Goal: Entertainment & Leisure: Consume media (video, audio)

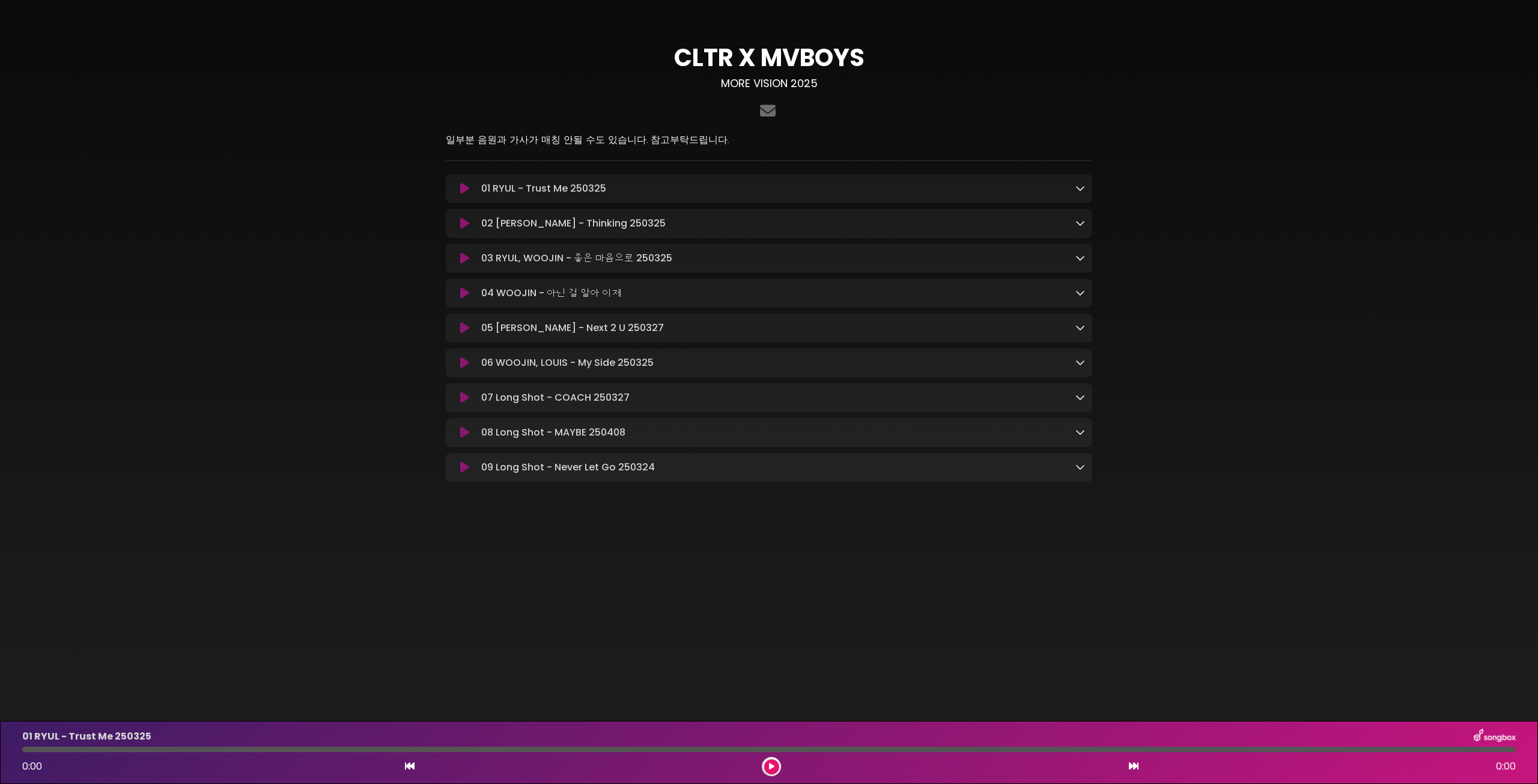
click at [460, 191] on icon at bounding box center [464, 189] width 9 height 12
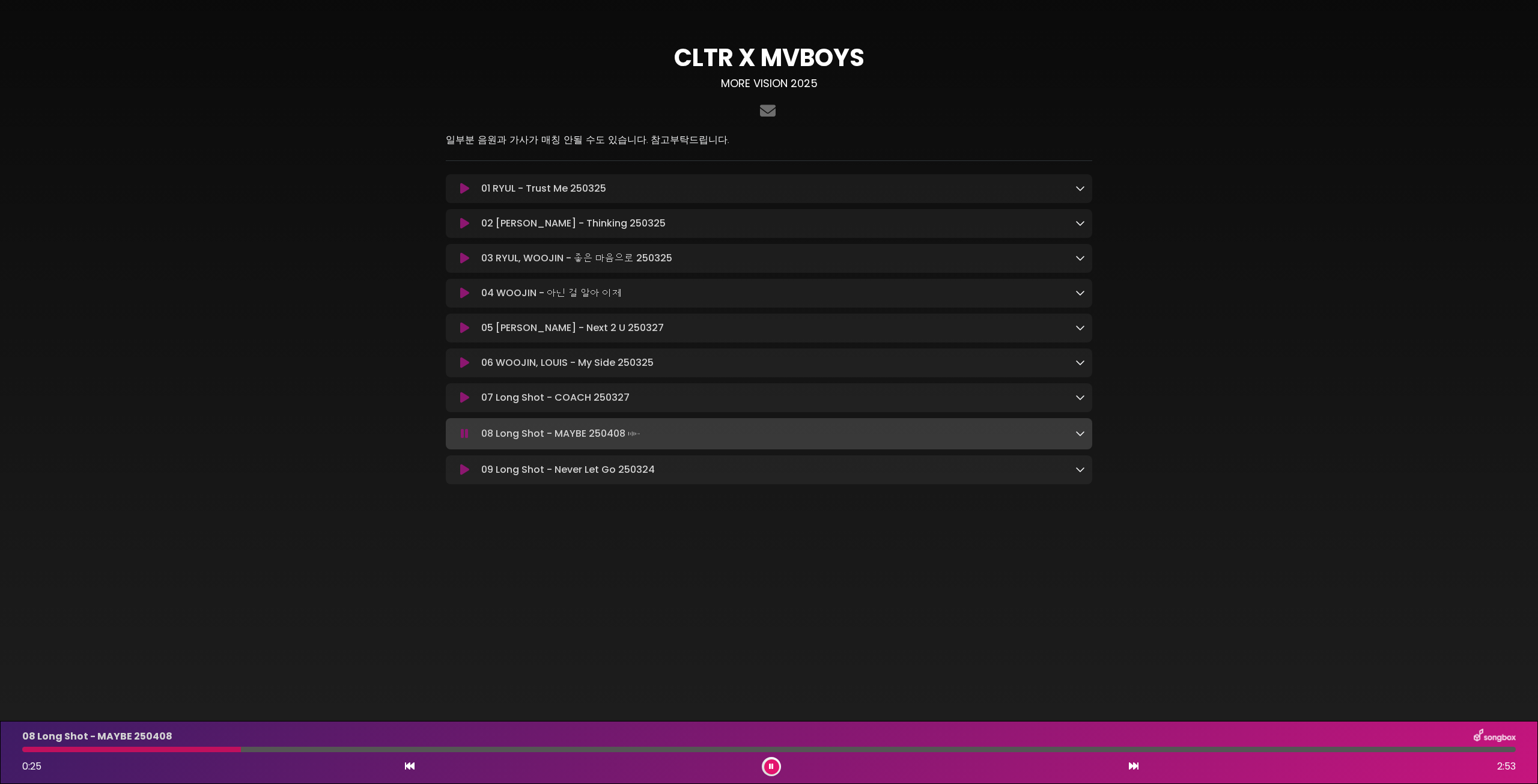
click at [768, 773] on button at bounding box center [771, 767] width 15 height 15
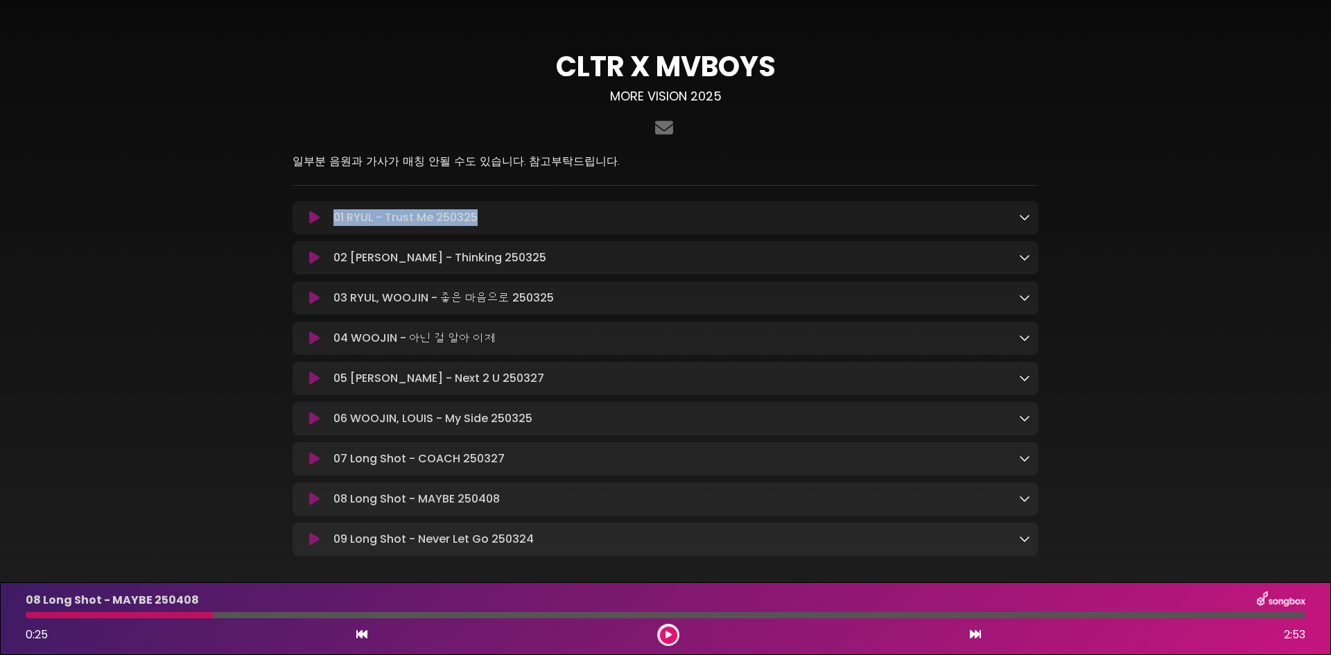
drag, startPoint x: 486, startPoint y: 214, endPoint x: 327, endPoint y: 230, distance: 160.3
click at [327, 230] on div "01 RYUL - Trust Me 250325 Loading Track..." at bounding box center [666, 217] width 746 height 33
copy p "01 RYUL - Trust Me 250325"
click at [370, 266] on p "02 [PERSON_NAME] - Thinking 250325 Loading Track..." at bounding box center [440, 258] width 213 height 17
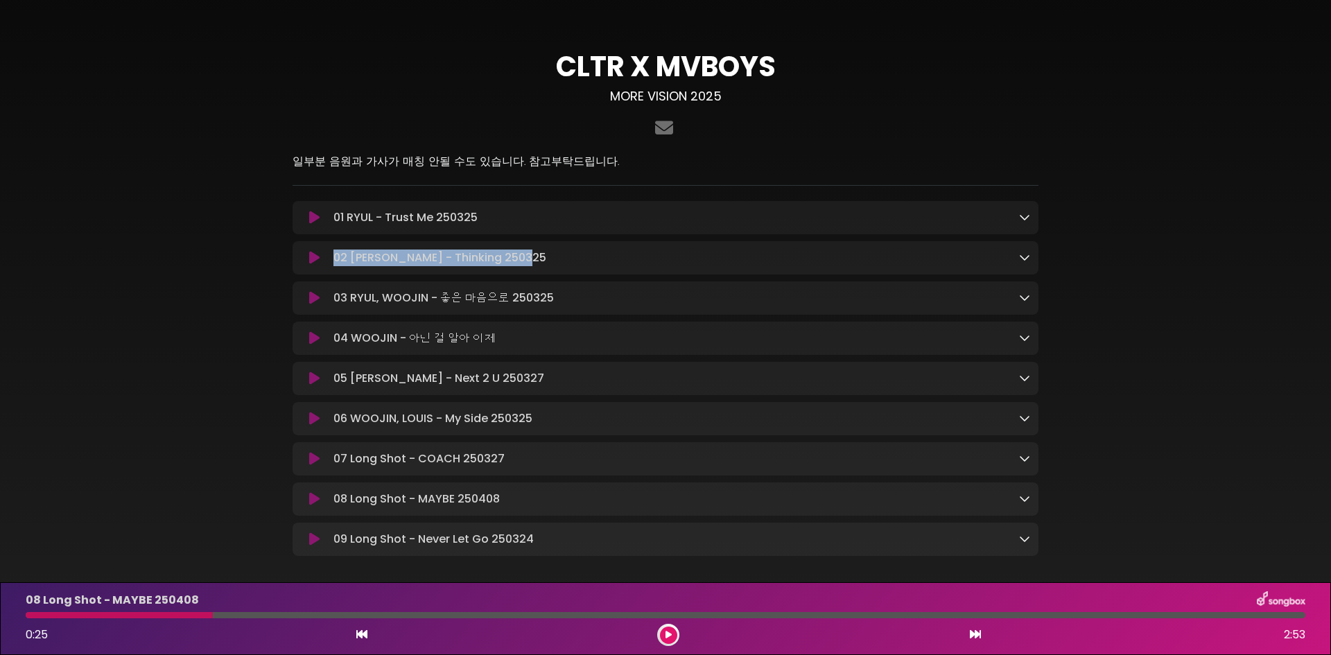
drag, startPoint x: 552, startPoint y: 262, endPoint x: 280, endPoint y: 260, distance: 271.8
click at [280, 260] on div "CLTR X MVBOYS MORE VISION 2025" at bounding box center [665, 298] width 915 height 563
copy div "02 [PERSON_NAME] - Thinking 250325"
click at [482, 241] on div "01 RYUL - Trust Me 250325 Loading Track... Name" at bounding box center [666, 378] width 746 height 355
drag, startPoint x: 535, startPoint y: 256, endPoint x: 333, endPoint y: 254, distance: 202.5
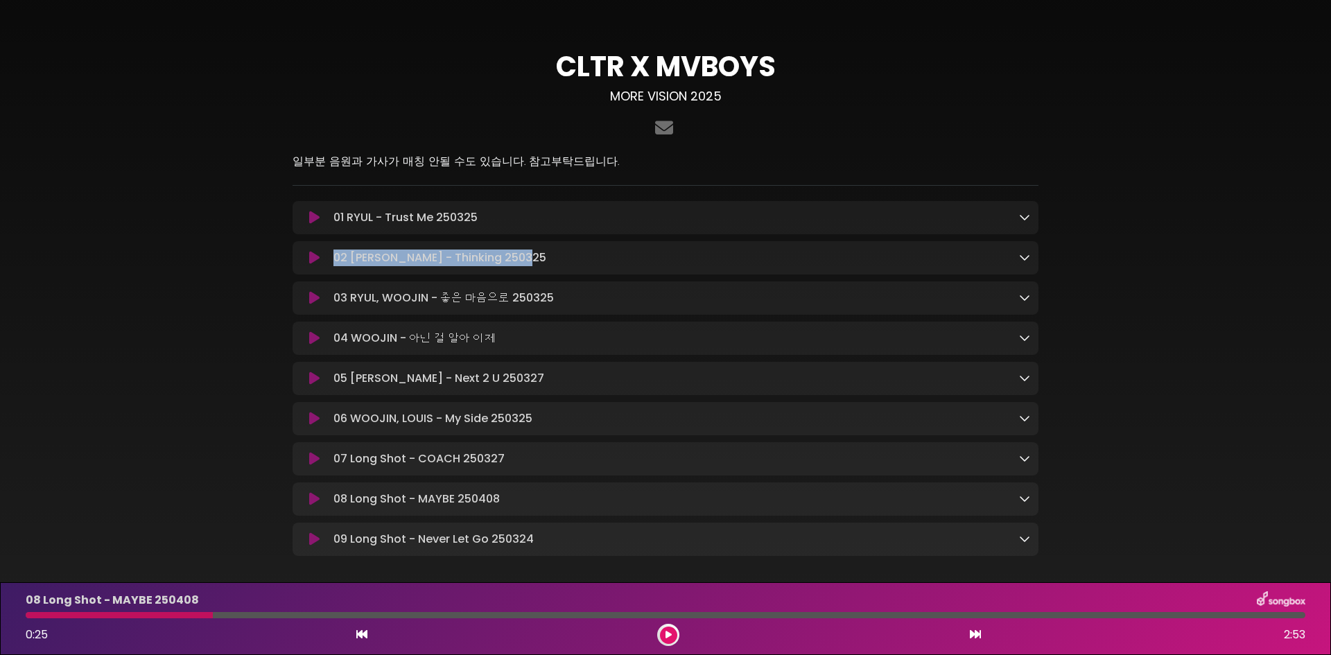
click at [333, 254] on div "02 [PERSON_NAME] - Thinking 250325 Loading Track..." at bounding box center [679, 258] width 702 height 17
copy p "02 [PERSON_NAME] - Thinking 250325"
click at [555, 300] on div "03 RYUL, WOOJIN - 좋은 마음으로 250325 Loading Track..." at bounding box center [679, 298] width 702 height 17
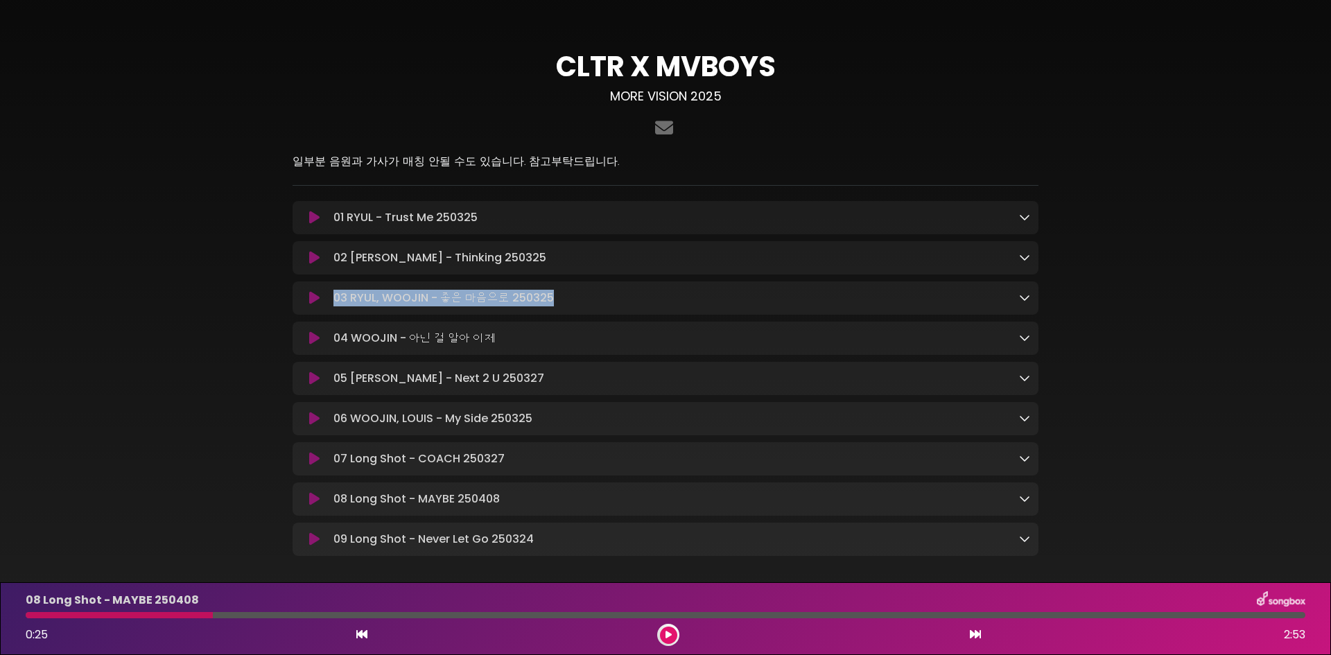
drag, startPoint x: 574, startPoint y: 301, endPoint x: 246, endPoint y: 311, distance: 328.2
click at [246, 311] on div "CLTR X MVBOYS MORE VISION 2025" at bounding box center [665, 298] width 915 height 563
copy div "03 RYUL, WOOJIN - 좋은 마음으로 250325"
click at [483, 283] on div "03 RYUL, WOOJIN - 좋은 마음으로 250325 Loading Track... Name" at bounding box center [666, 298] width 746 height 33
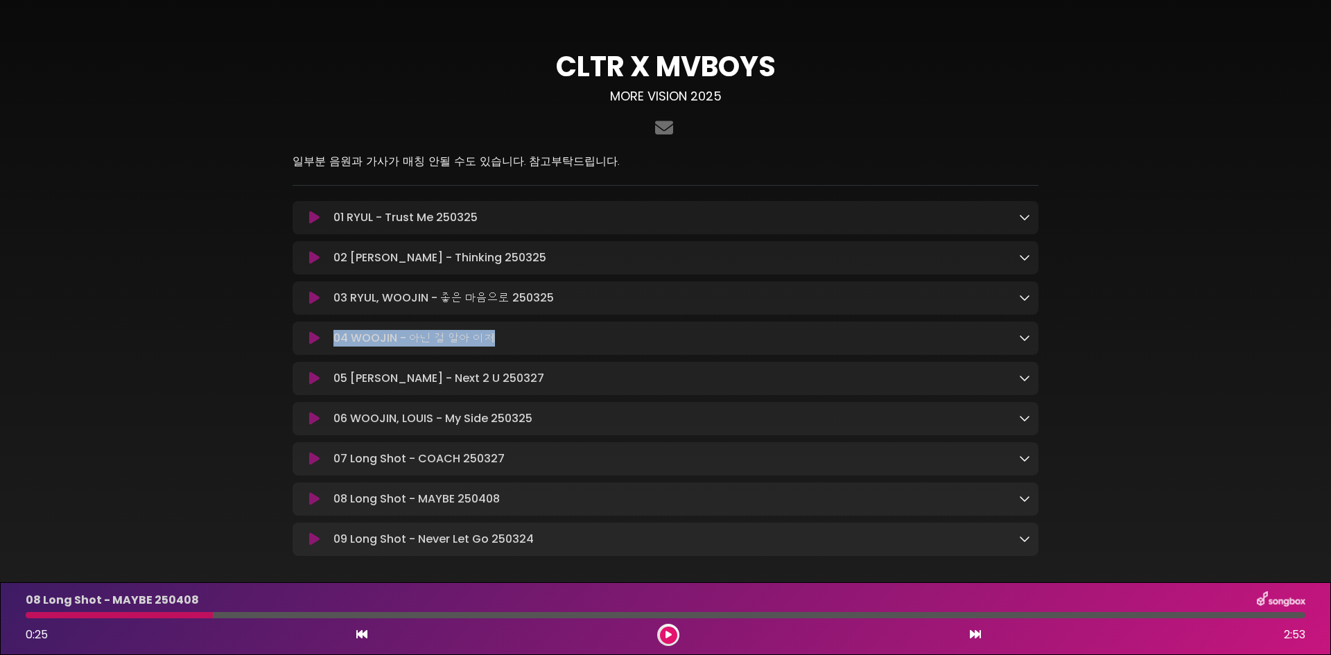
drag, startPoint x: 503, startPoint y: 336, endPoint x: 329, endPoint y: 338, distance: 174.1
click at [329, 338] on div "04 WOOJIN - 아닌 걸 알아 이제 Loading Track..." at bounding box center [679, 338] width 702 height 17
copy p "04 WOOJIN - 아닌 걸 알아 이제"
click at [633, 368] on div "05 [PERSON_NAME] - Next 2 U 250327 Loading Track... Name" at bounding box center [666, 378] width 746 height 33
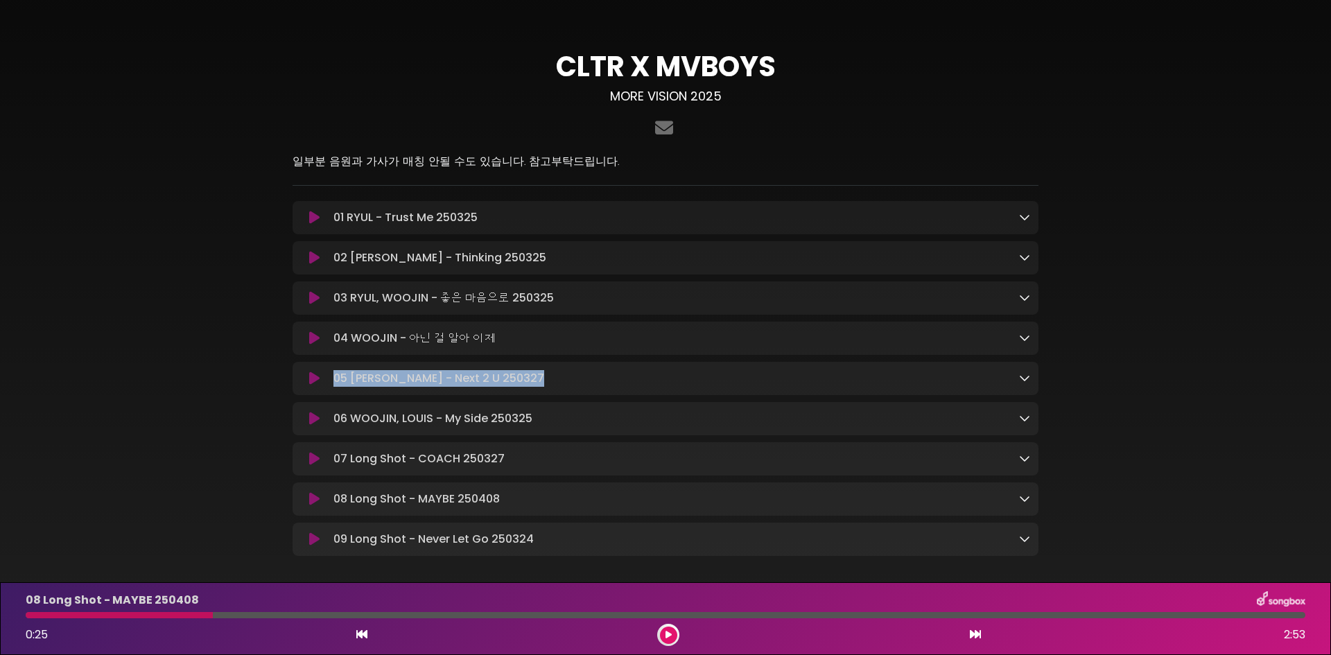
drag, startPoint x: 562, startPoint y: 385, endPoint x: 333, endPoint y: 384, distance: 229.5
click at [333, 384] on div "05 [PERSON_NAME] - Next 2 U 250327 Loading Track..." at bounding box center [679, 378] width 702 height 17
copy p "05 [PERSON_NAME] - Next 2 U 250327"
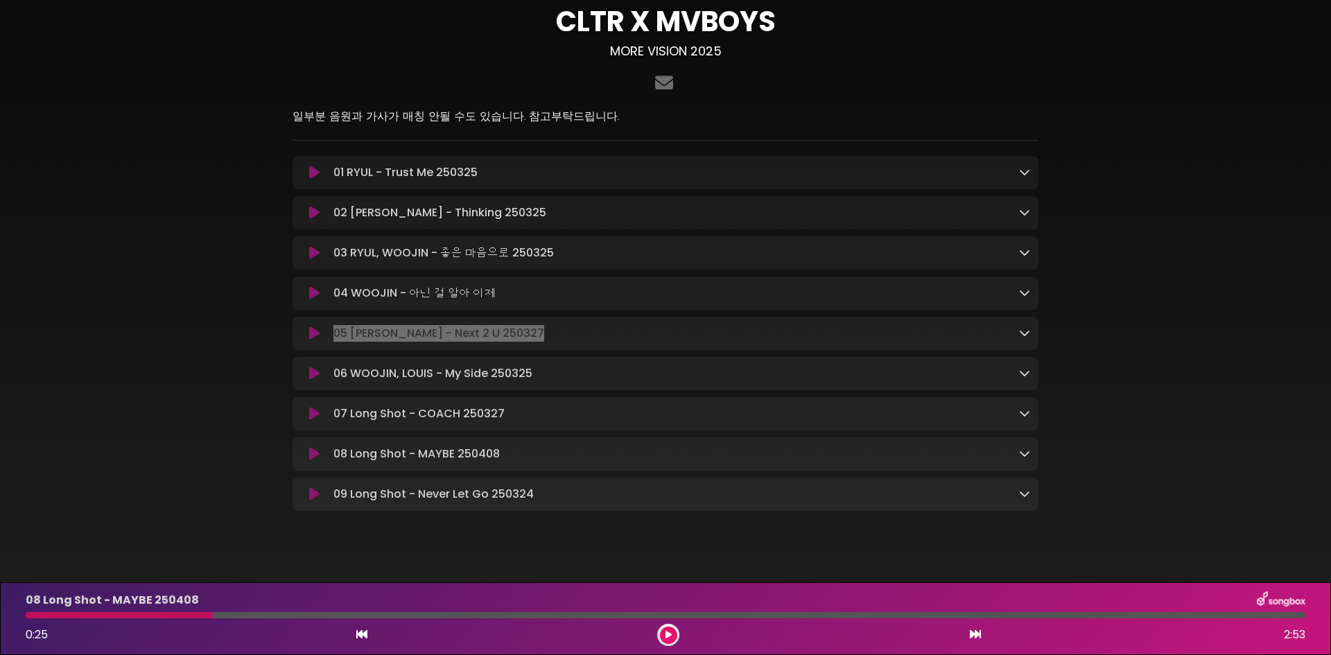
scroll to position [68, 0]
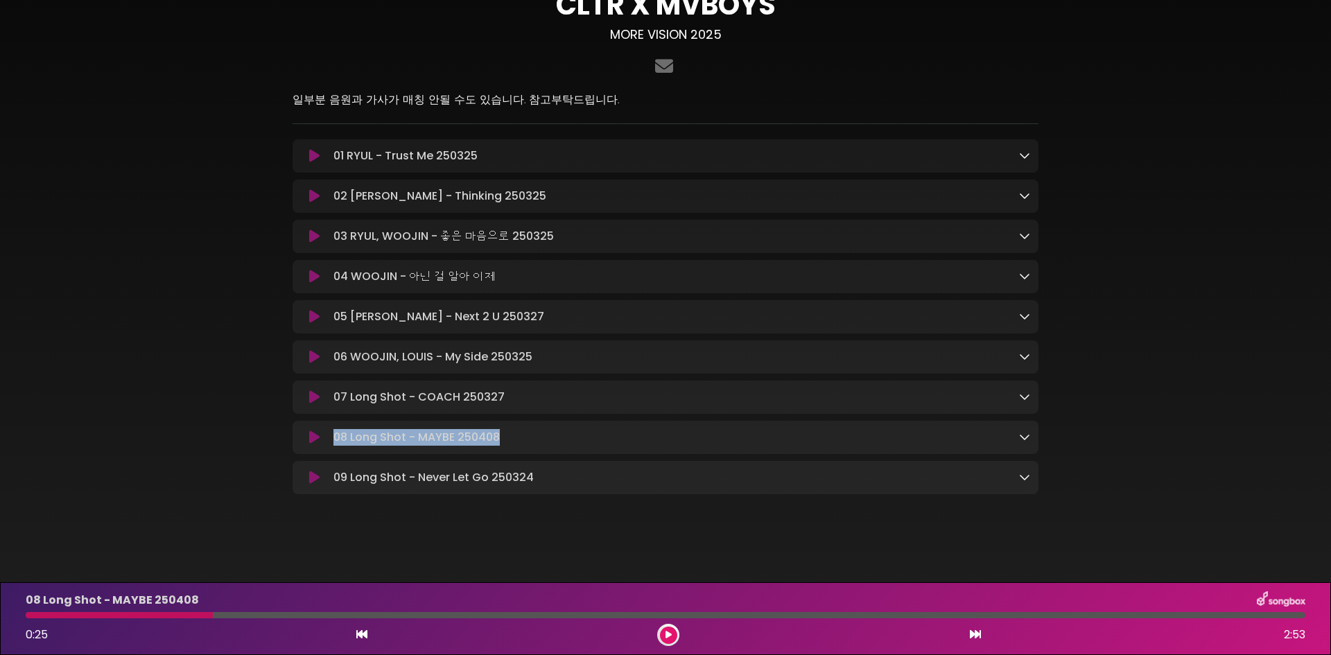
drag, startPoint x: 555, startPoint y: 420, endPoint x: 331, endPoint y: 444, distance: 225.3
click at [331, 444] on div "08 Long Shot - MAYBE 250408 Loading Track... Your Feedback" at bounding box center [666, 437] width 746 height 33
copy p "08 Long Shot - MAYBE 250408"
click at [577, 465] on div "09 Long Shot - Never Let Go 250324 Loading Track... Name" at bounding box center [666, 477] width 746 height 33
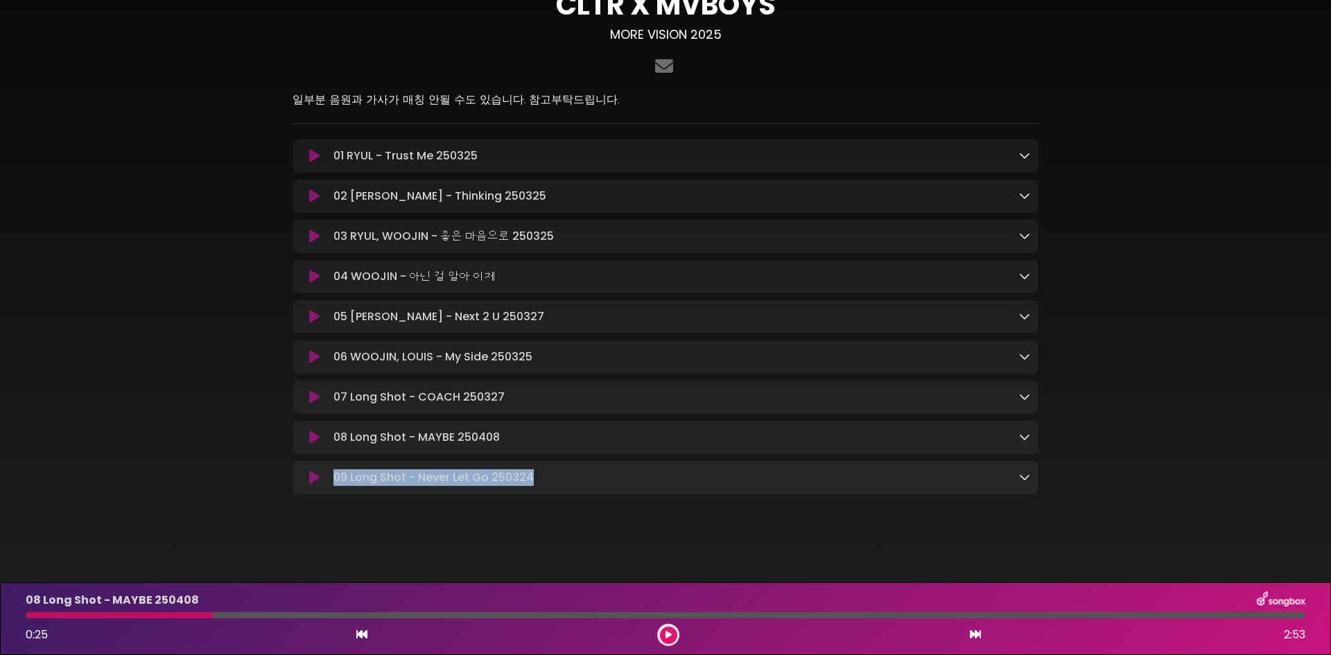
drag, startPoint x: 574, startPoint y: 472, endPoint x: 332, endPoint y: 487, distance: 242.5
click at [332, 487] on div "09 Long Shot - Never Let Go 250324 Loading Track... Name" at bounding box center [666, 477] width 746 height 33
copy p "09 Long Shot - Never Let Go 250324"
click at [571, 409] on div "07 Long Shot - COACH 250327 Loading Track... Your Feedback" at bounding box center [666, 397] width 746 height 33
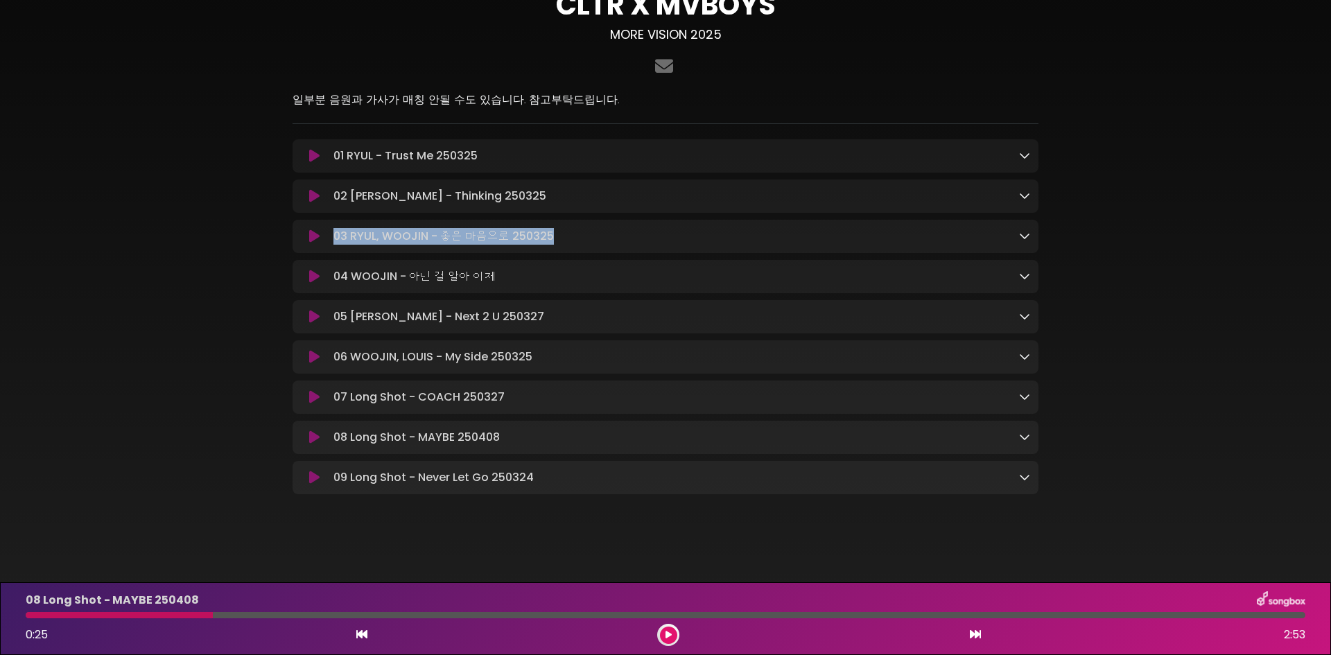
drag, startPoint x: 546, startPoint y: 234, endPoint x: 336, endPoint y: 230, distance: 210.2
click at [336, 230] on p "03 RYUL, WOOJIN - 좋은 마음으로 250325 Loading Track..." at bounding box center [444, 236] width 221 height 17
copy p "03 RYUL, WOOJIN - 좋은 마음으로 250325"
